Goal: Task Accomplishment & Management: Manage account settings

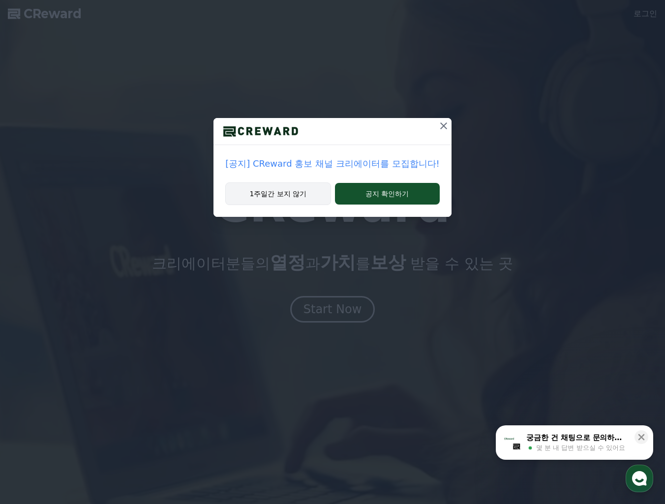
click at [301, 197] on button "1주일간 보지 않기" at bounding box center [277, 193] width 105 height 23
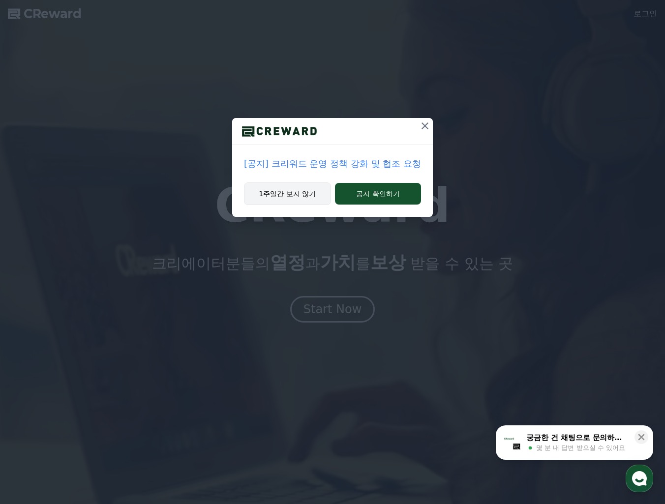
click at [300, 196] on button "1주일간 보지 않기" at bounding box center [287, 193] width 87 height 23
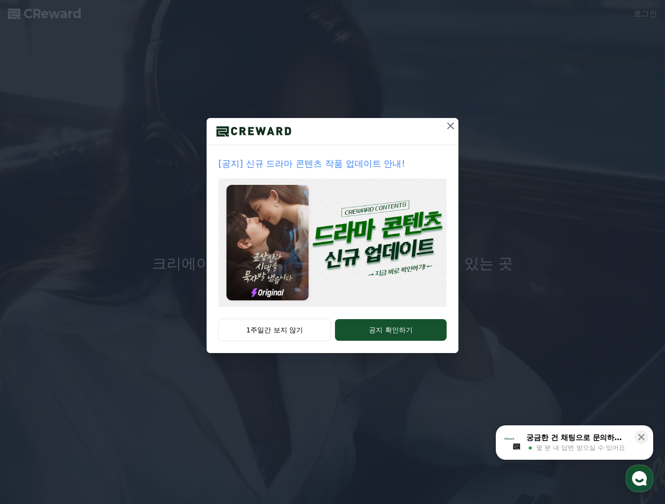
drag, startPoint x: 449, startPoint y: 127, endPoint x: 428, endPoint y: 199, distance: 74.9
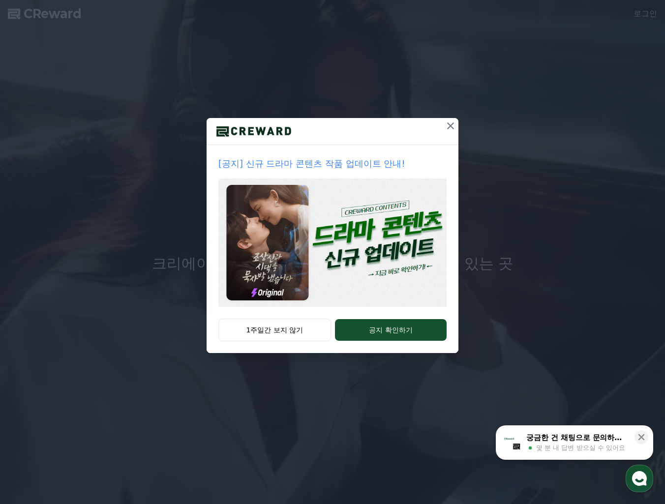
click at [434, 178] on div "[공지] 신규 드라마 콘텐츠 작품 업데이트 안내! 1주일간 보지 않기 공지 확인하기" at bounding box center [333, 235] width 252 height 235
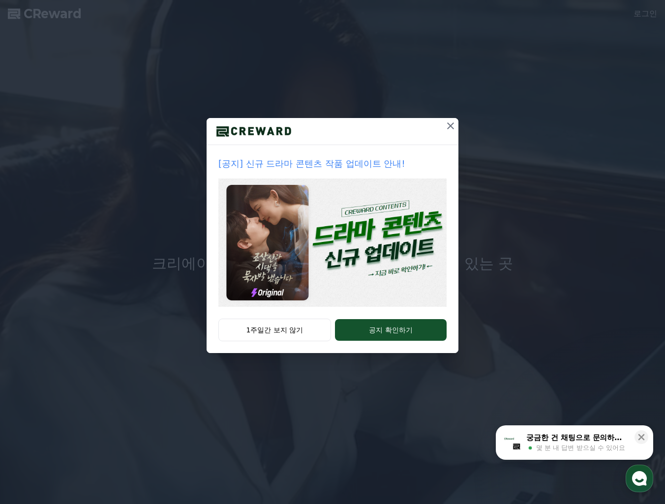
click at [446, 120] on icon at bounding box center [451, 126] width 12 height 12
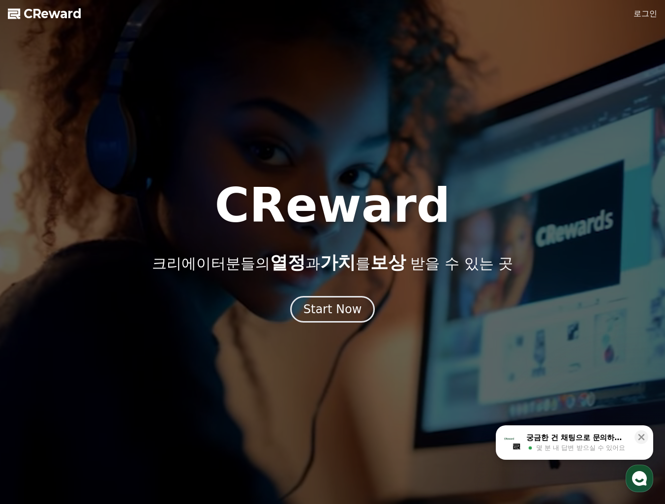
click at [646, 480] on icon "button" at bounding box center [640, 479] width 18 height 18
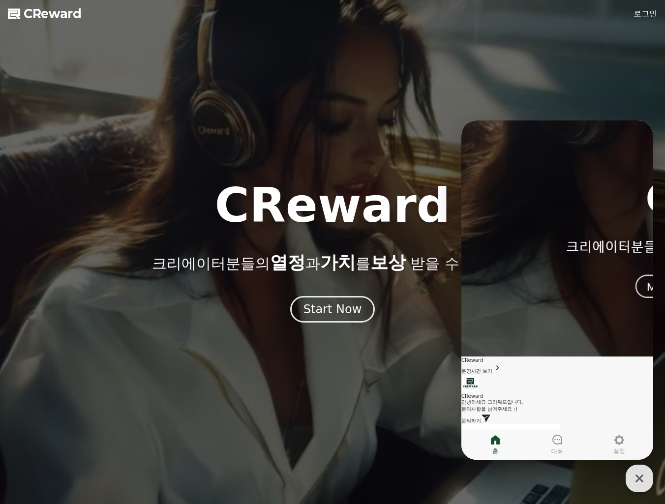
click at [481, 418] on span "문의하기" at bounding box center [471, 420] width 20 height 5
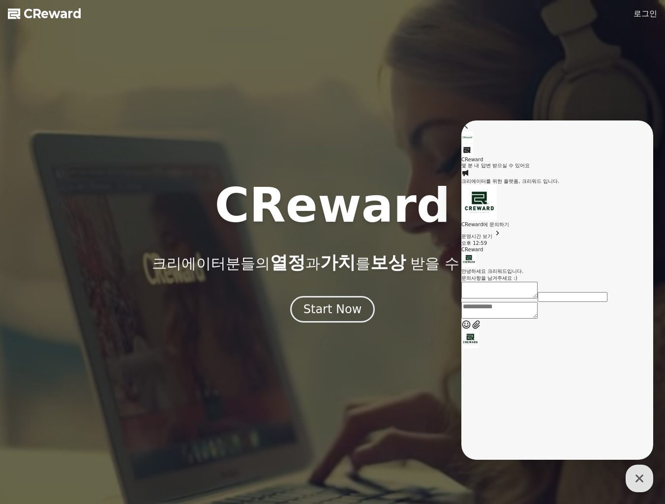
click at [533, 319] on textarea "Messenger Input Textarea" at bounding box center [499, 310] width 76 height 17
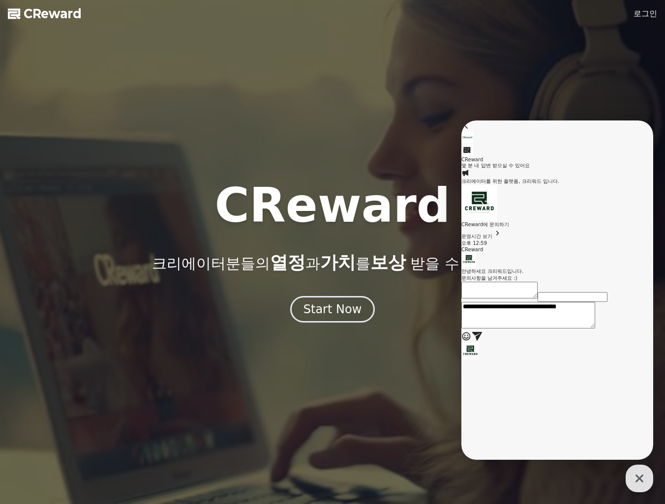
type textarea "**********"
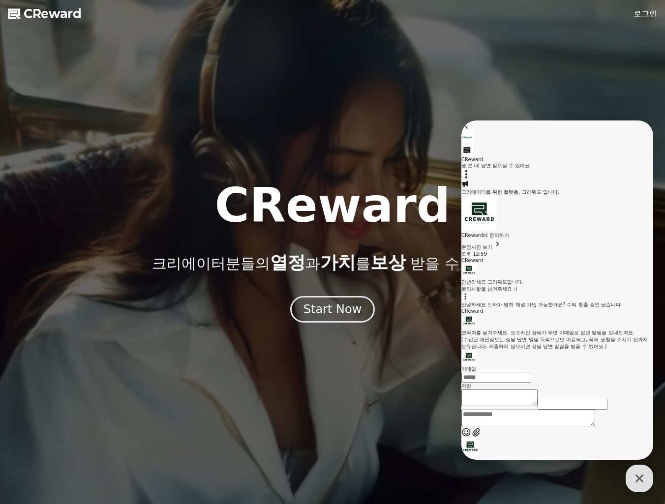
scroll to position [126, 0]
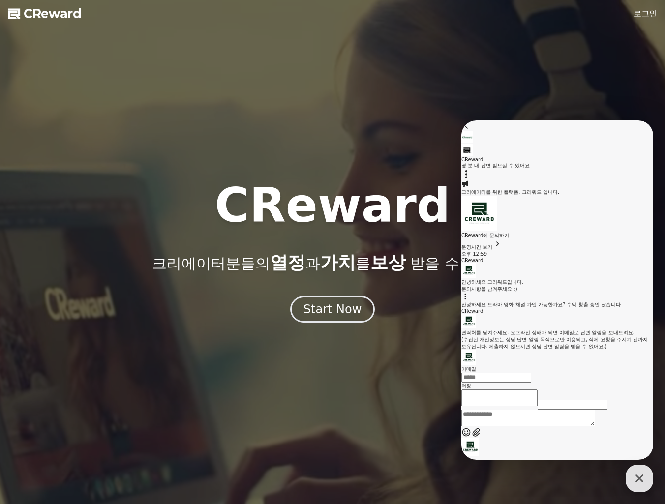
click at [531, 373] on input "이메일" at bounding box center [496, 378] width 70 height 10
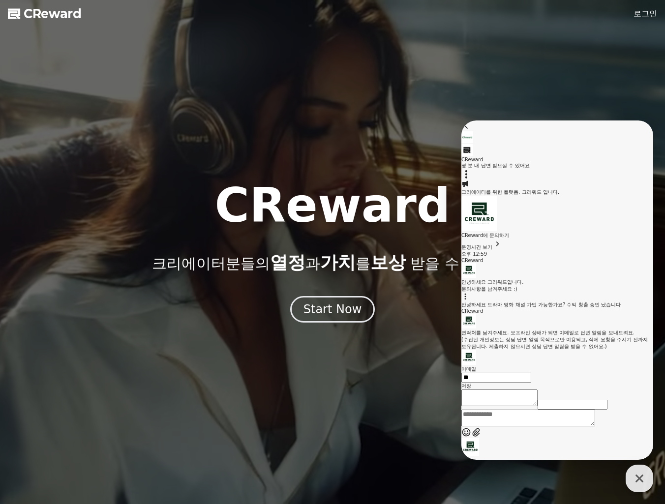
type input "*"
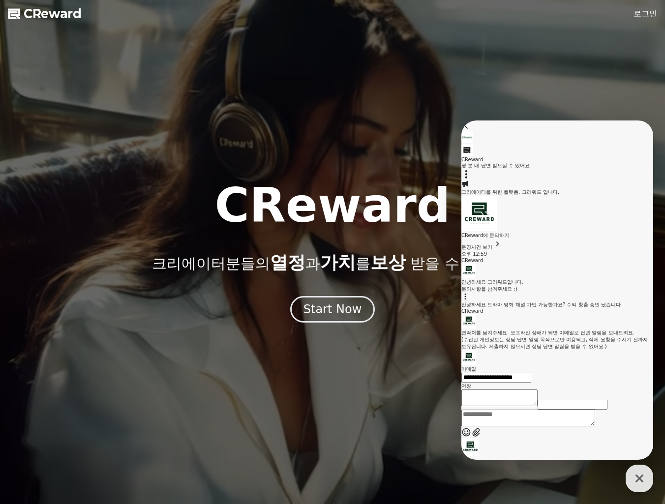
type input "**********"
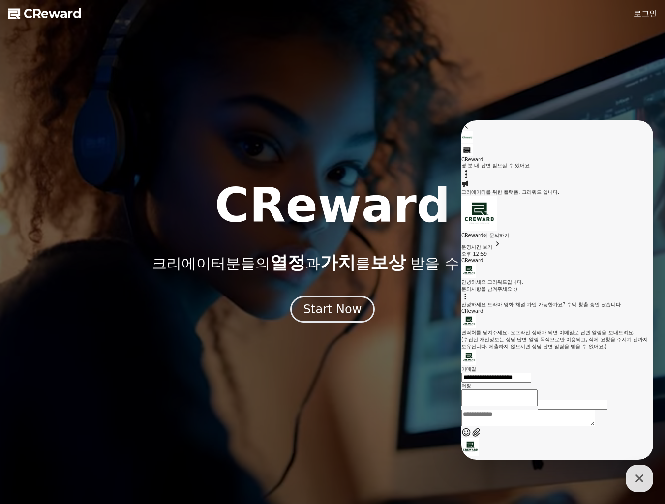
click at [471, 387] on button "저장" at bounding box center [466, 386] width 10 height 7
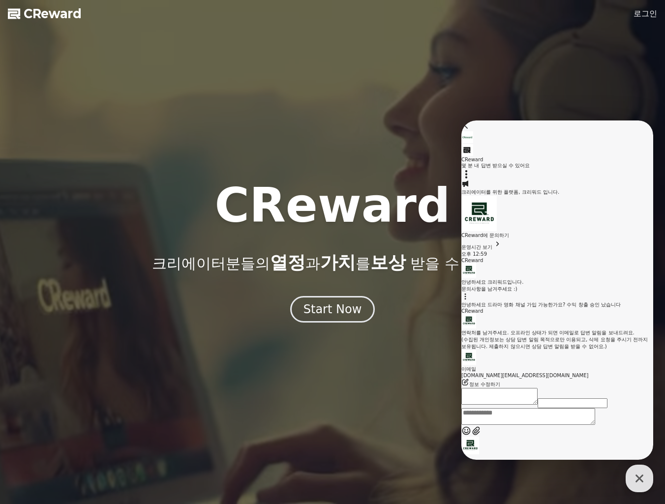
scroll to position [109, 0]
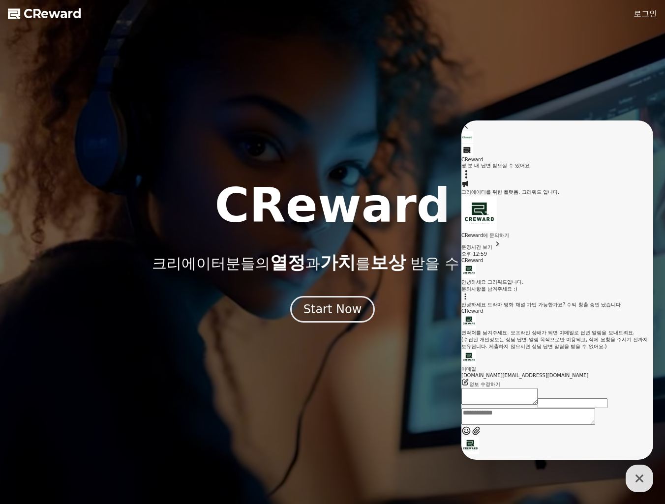
click at [439, 78] on div at bounding box center [332, 252] width 665 height 504
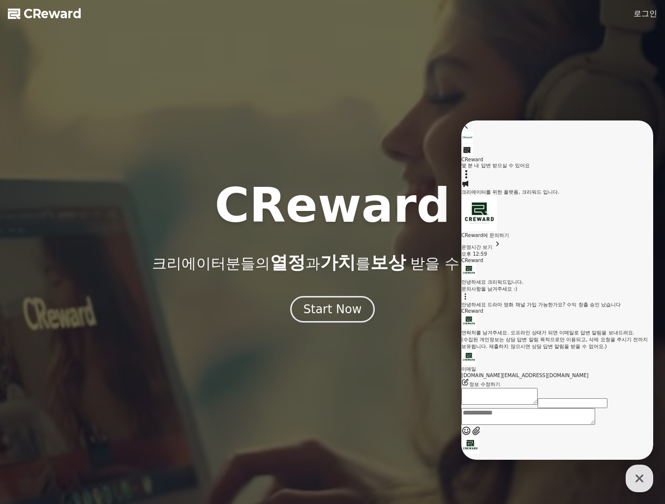
click at [640, 14] on link "로그인" at bounding box center [645, 14] width 24 height 12
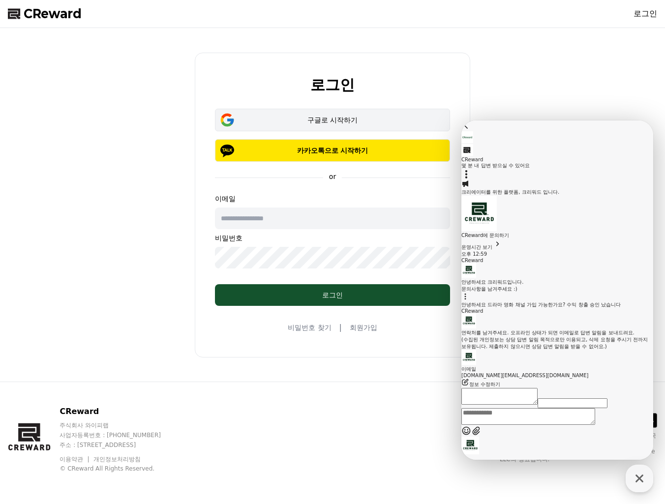
click at [358, 122] on div "구글로 시작하기" at bounding box center [332, 120] width 207 height 10
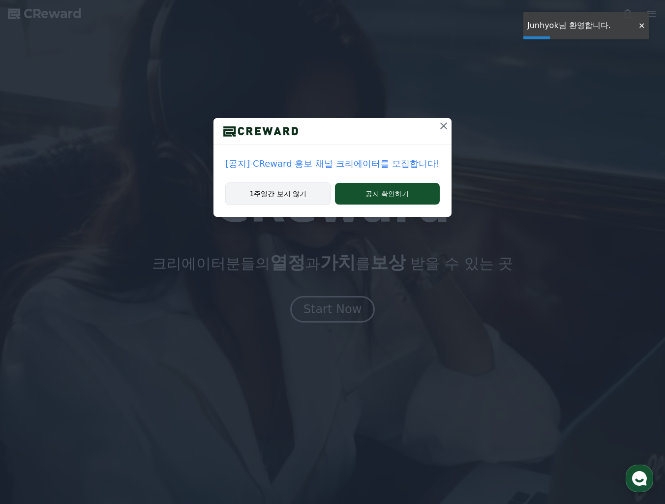
click at [300, 195] on button "1주일간 보지 않기" at bounding box center [277, 193] width 105 height 23
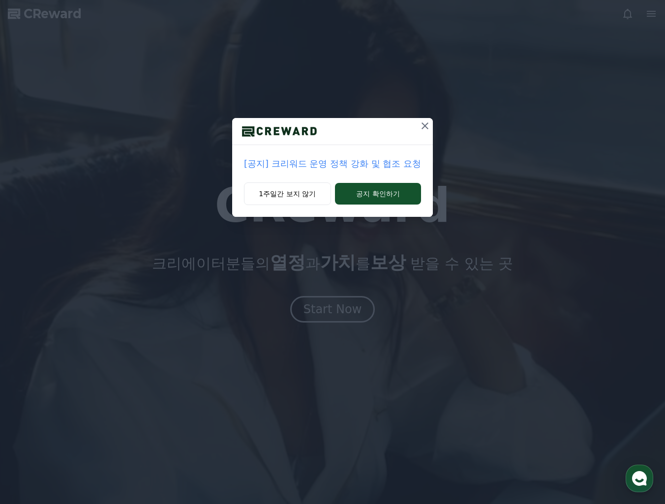
click at [420, 124] on icon at bounding box center [425, 126] width 12 height 12
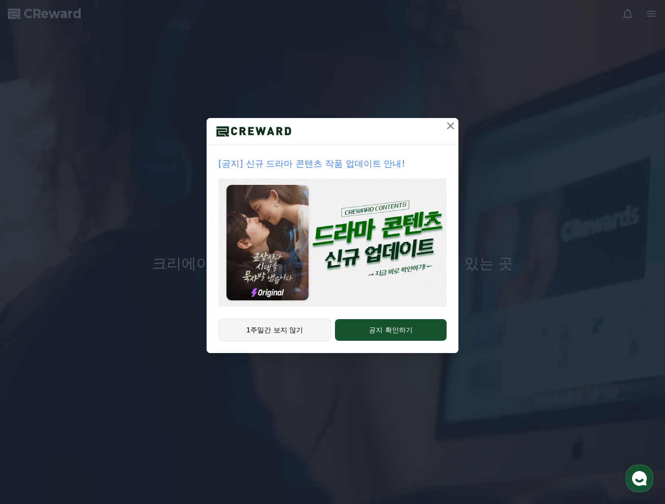
click at [306, 331] on button "1주일간 보지 않기" at bounding box center [274, 330] width 113 height 23
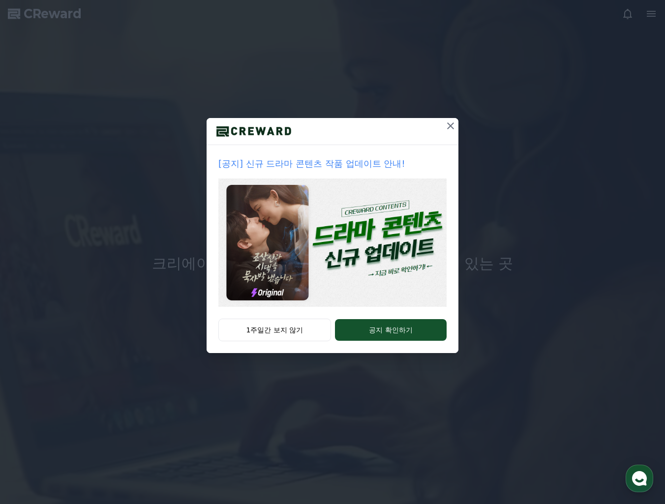
click at [451, 122] on icon at bounding box center [451, 126] width 12 height 12
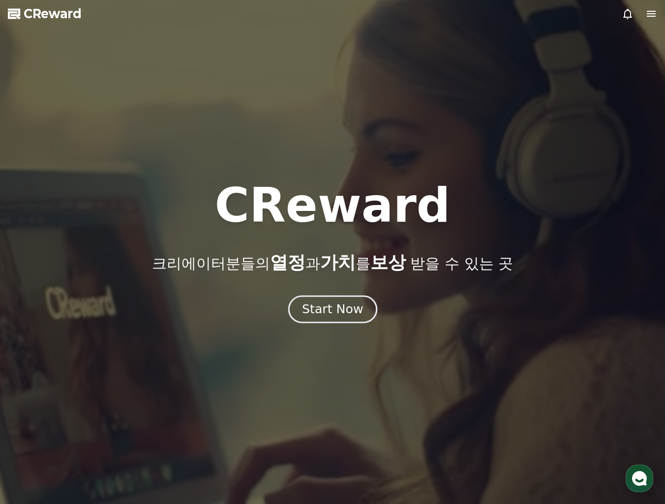
click at [350, 311] on div "Start Now" at bounding box center [332, 309] width 61 height 17
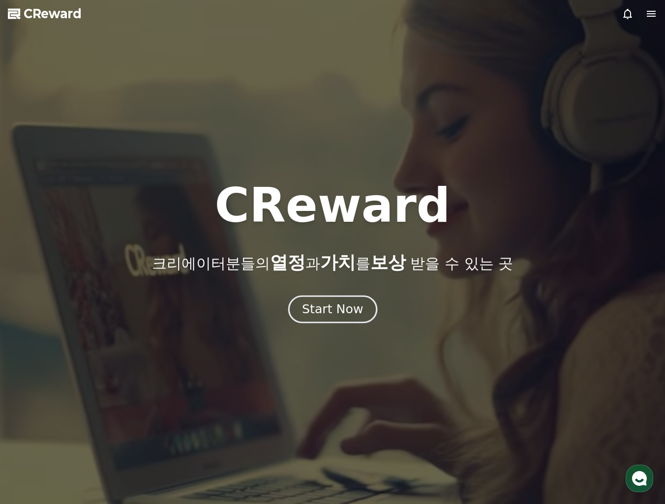
click at [332, 312] on div "Start Now" at bounding box center [332, 309] width 61 height 17
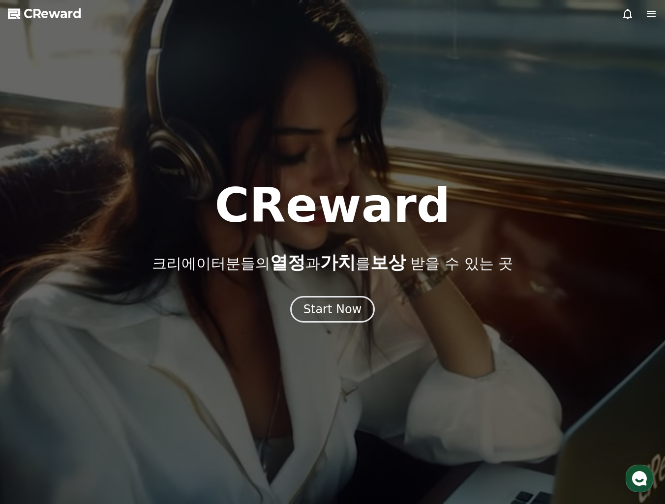
click at [653, 12] on icon at bounding box center [651, 14] width 12 height 12
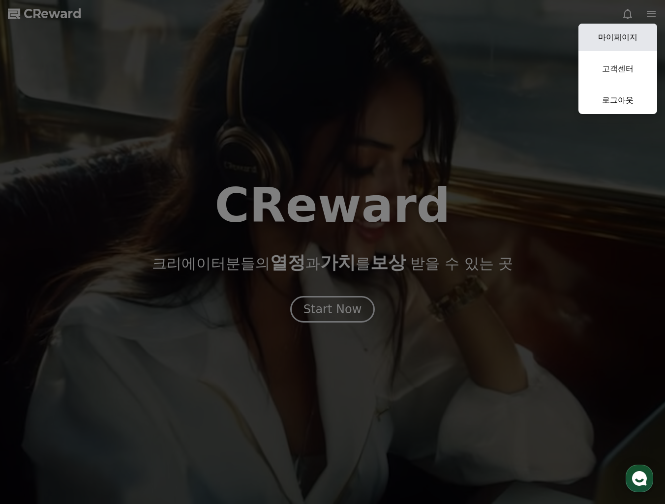
click at [627, 39] on link "마이페이지" at bounding box center [617, 38] width 79 height 28
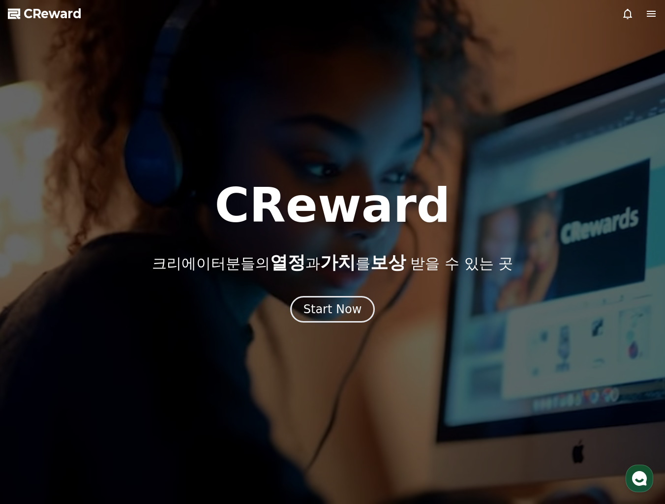
select select "**********"
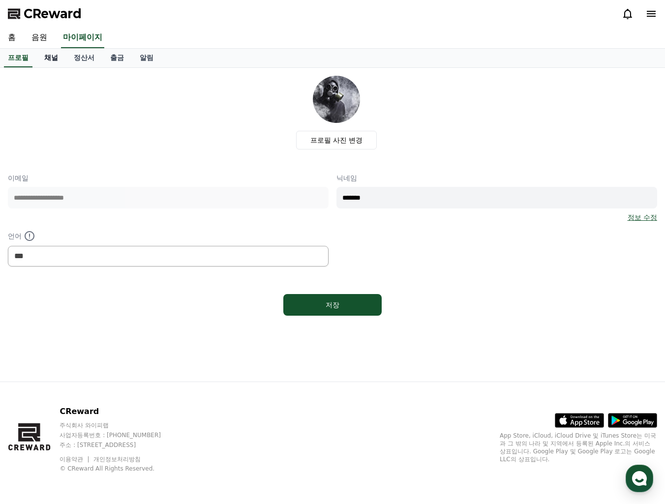
click at [47, 58] on link "채널" at bounding box center [51, 58] width 30 height 19
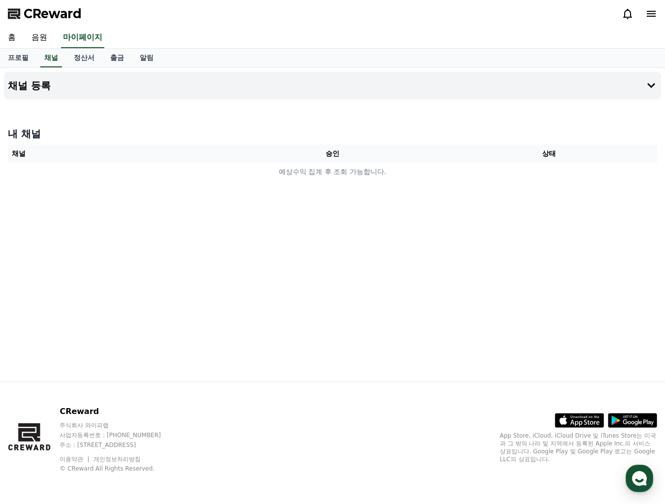
click at [329, 151] on th "승인" at bounding box center [332, 154] width 216 height 18
click at [26, 85] on h4 "채널 등록" at bounding box center [29, 85] width 43 height 11
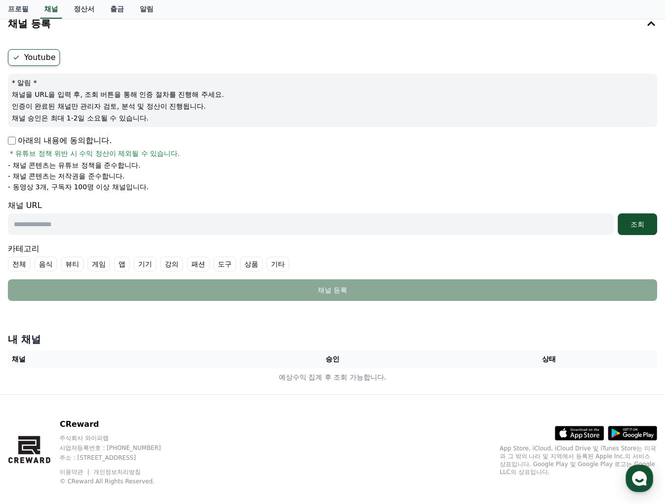
scroll to position [63, 0]
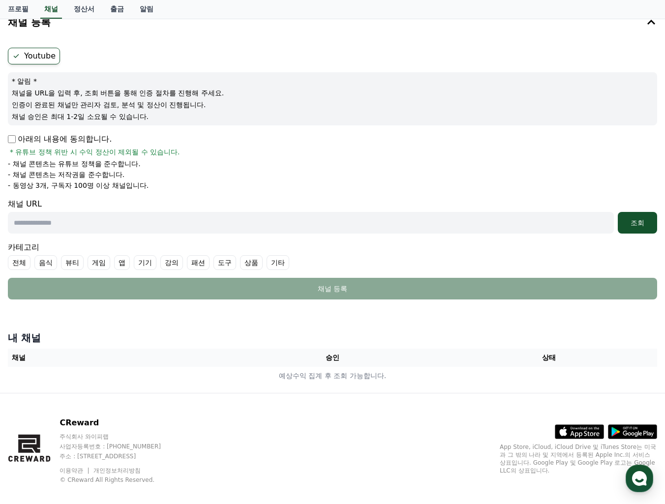
click at [103, 223] on input "text" at bounding box center [311, 223] width 606 height 22
paste input "**********"
type input "**********"
click at [639, 227] on div "조회" at bounding box center [637, 222] width 31 height 10
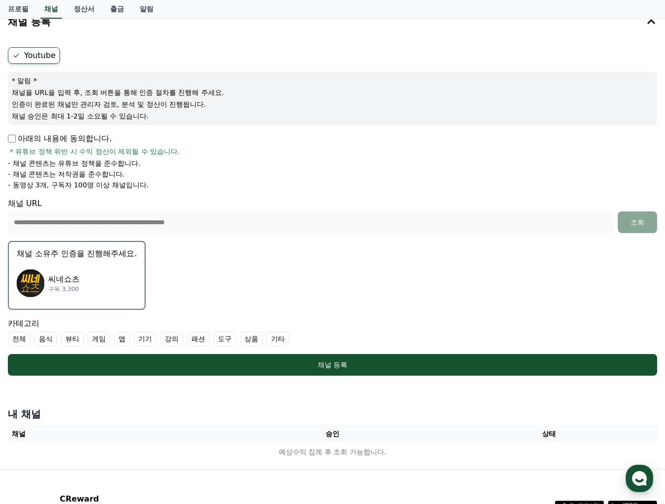
click at [71, 282] on p "씨네쇼츠" at bounding box center [63, 279] width 31 height 12
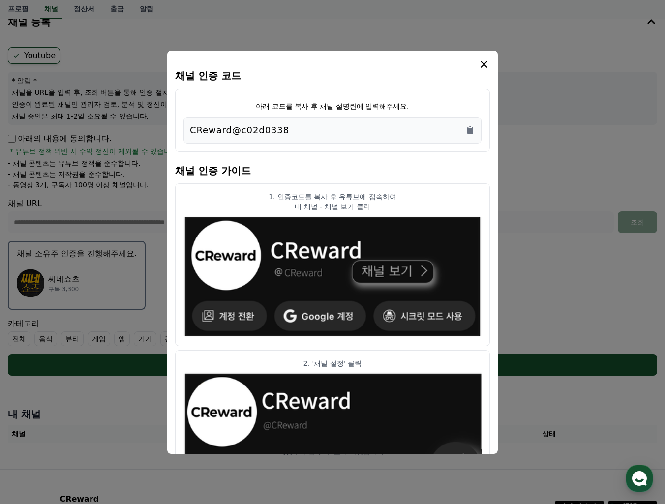
click at [355, 130] on div "CReward@c02d0338" at bounding box center [332, 130] width 285 height 14
click at [467, 127] on icon "Copy to clipboard" at bounding box center [470, 130] width 6 height 7
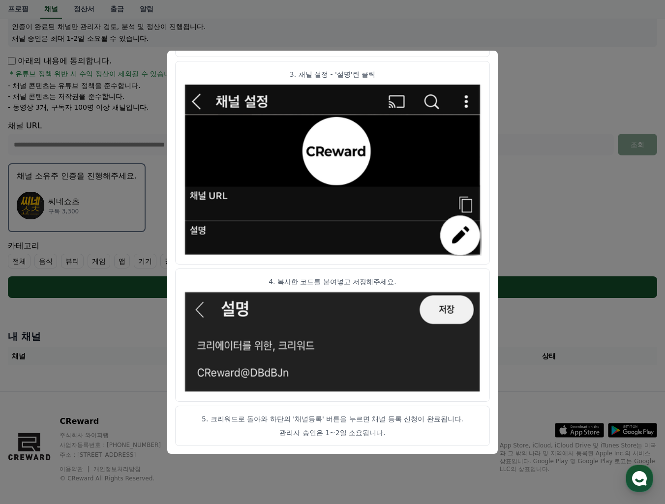
scroll to position [151, 0]
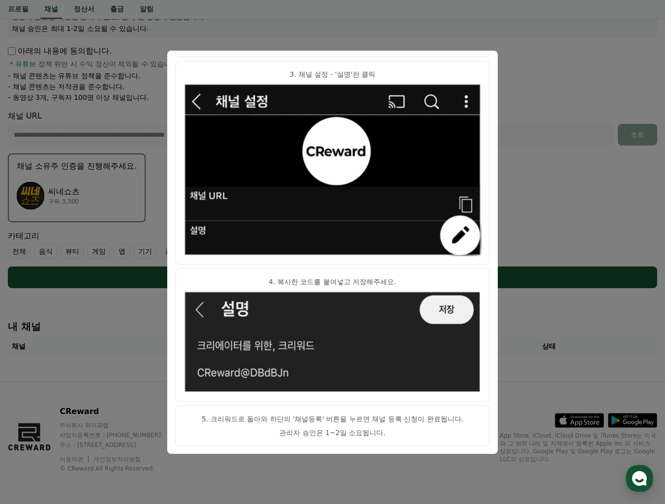
click at [541, 83] on button "close modal" at bounding box center [332, 252] width 665 height 504
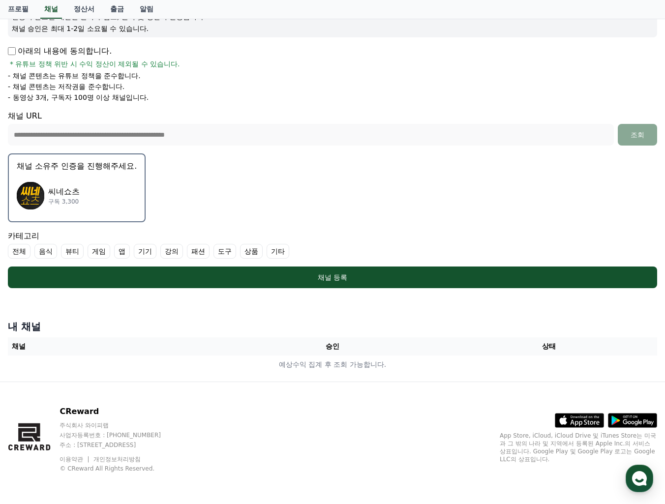
click at [95, 190] on div "씨네쇼츠 구독 3,300" at bounding box center [77, 195] width 120 height 39
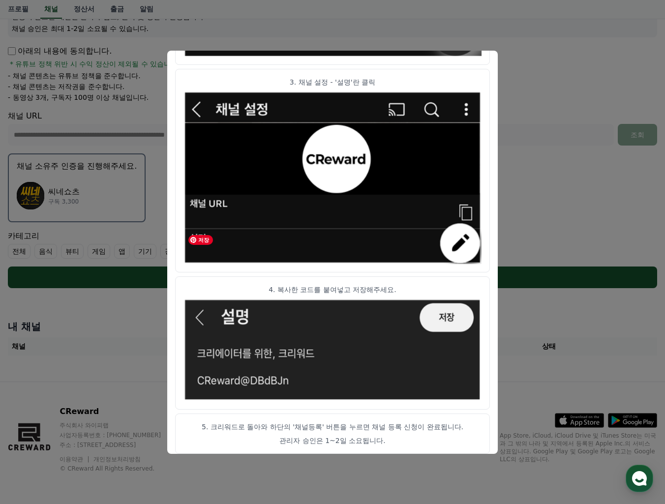
scroll to position [446, 0]
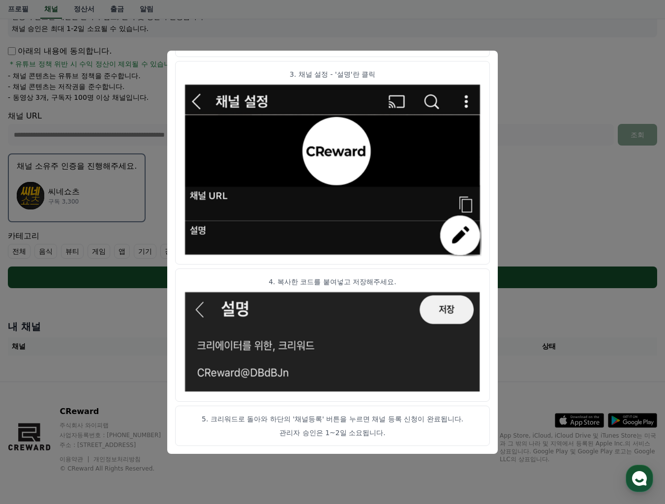
click at [531, 129] on button "close modal" at bounding box center [332, 252] width 665 height 504
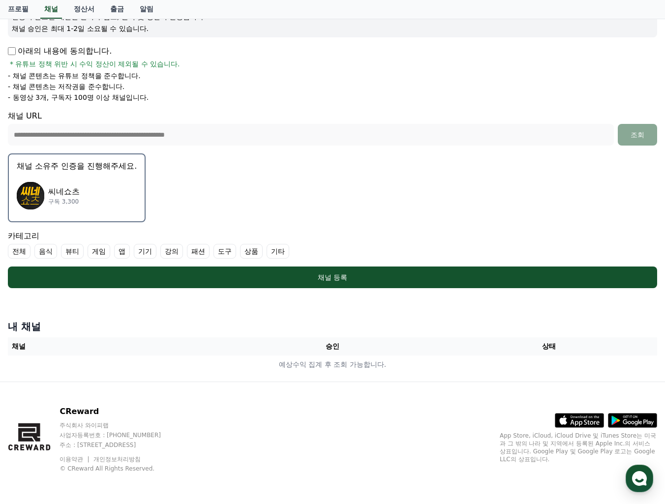
click at [531, 118] on div "**********" at bounding box center [332, 127] width 649 height 35
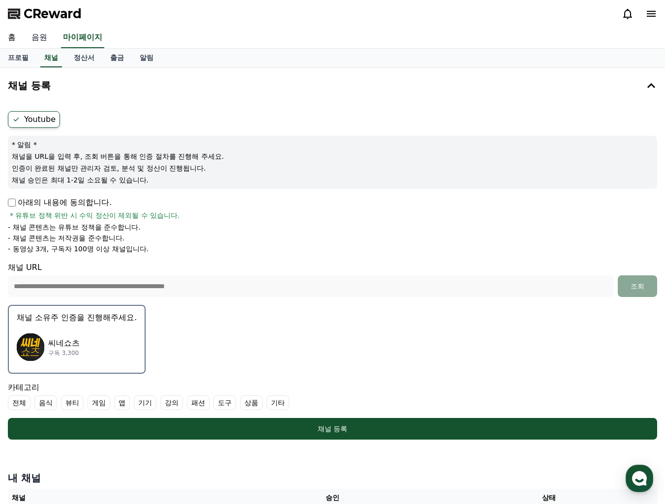
click at [37, 37] on link "음원" at bounding box center [39, 38] width 31 height 21
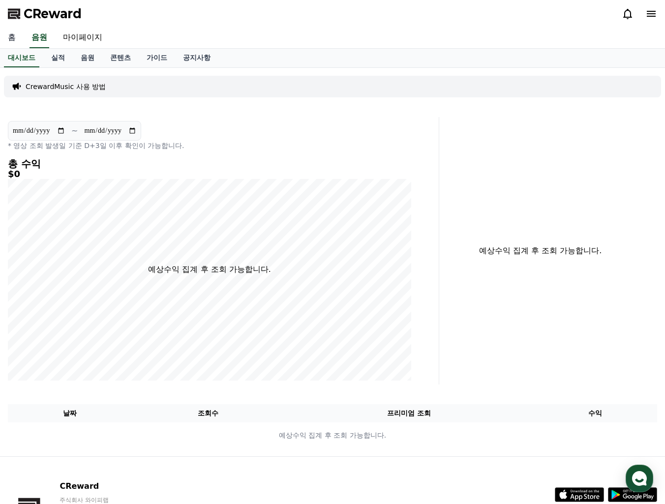
click at [13, 40] on link "홈" at bounding box center [12, 38] width 24 height 21
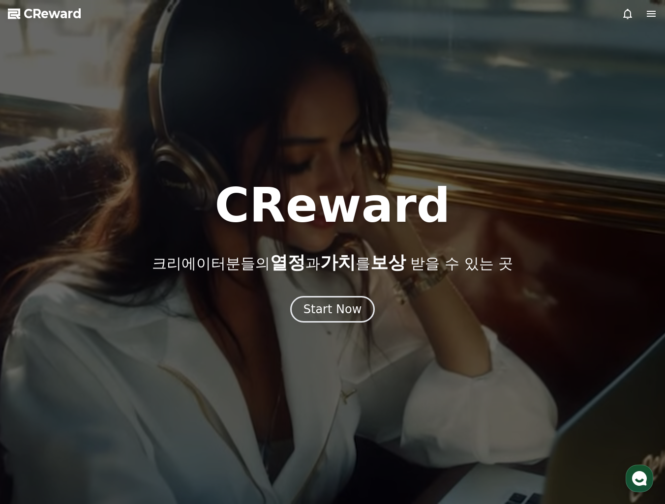
click at [640, 478] on use "button" at bounding box center [639, 478] width 15 height 15
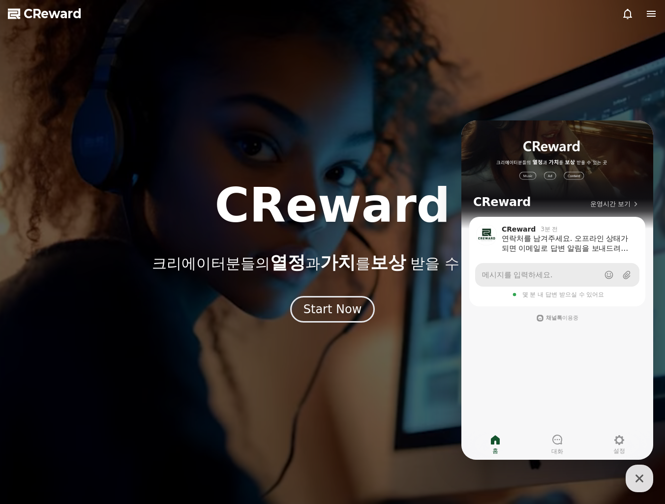
click at [561, 277] on link "메시지를 입력하세요." at bounding box center [557, 275] width 164 height 24
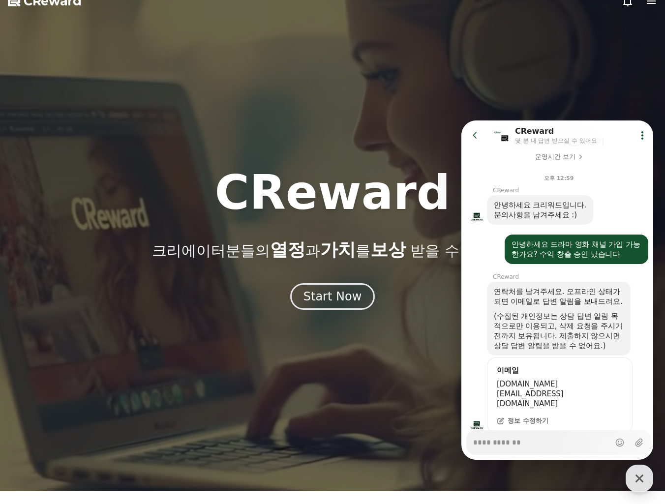
scroll to position [103, 0]
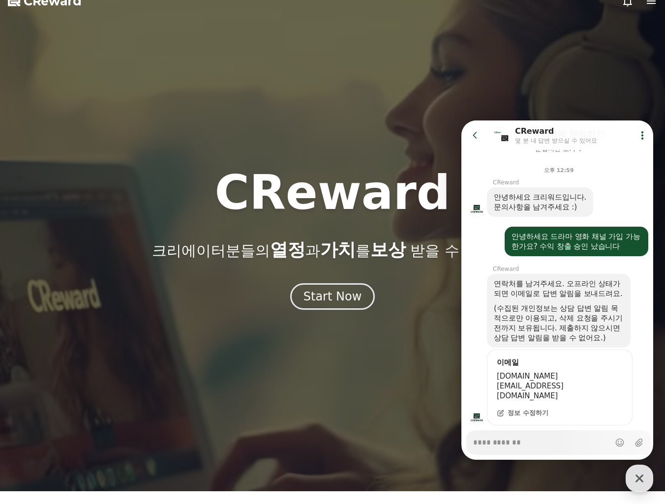
type textarea "*"
